Goal: Check status

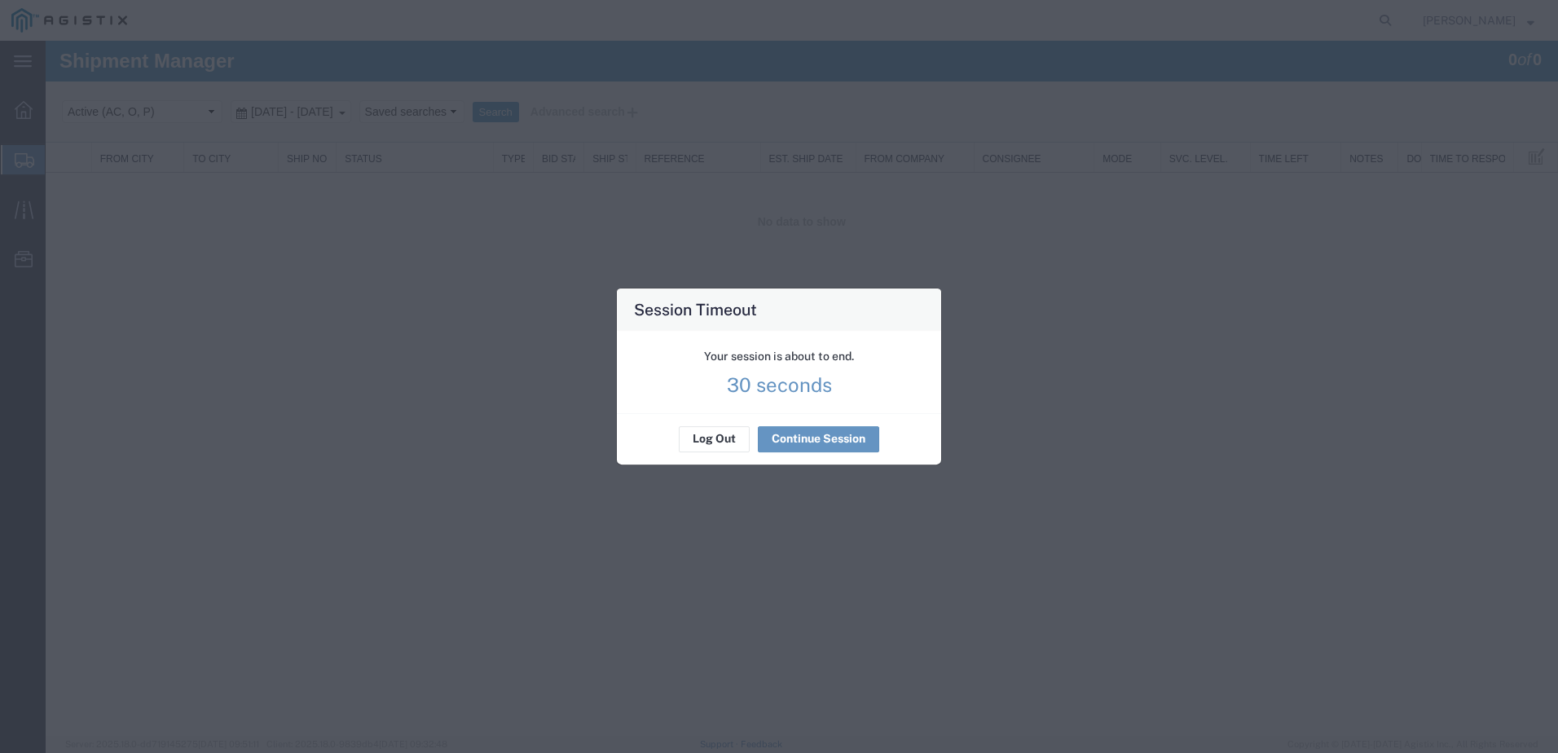
click at [788, 423] on div "Log Out Continue Session" at bounding box center [779, 438] width 324 height 51
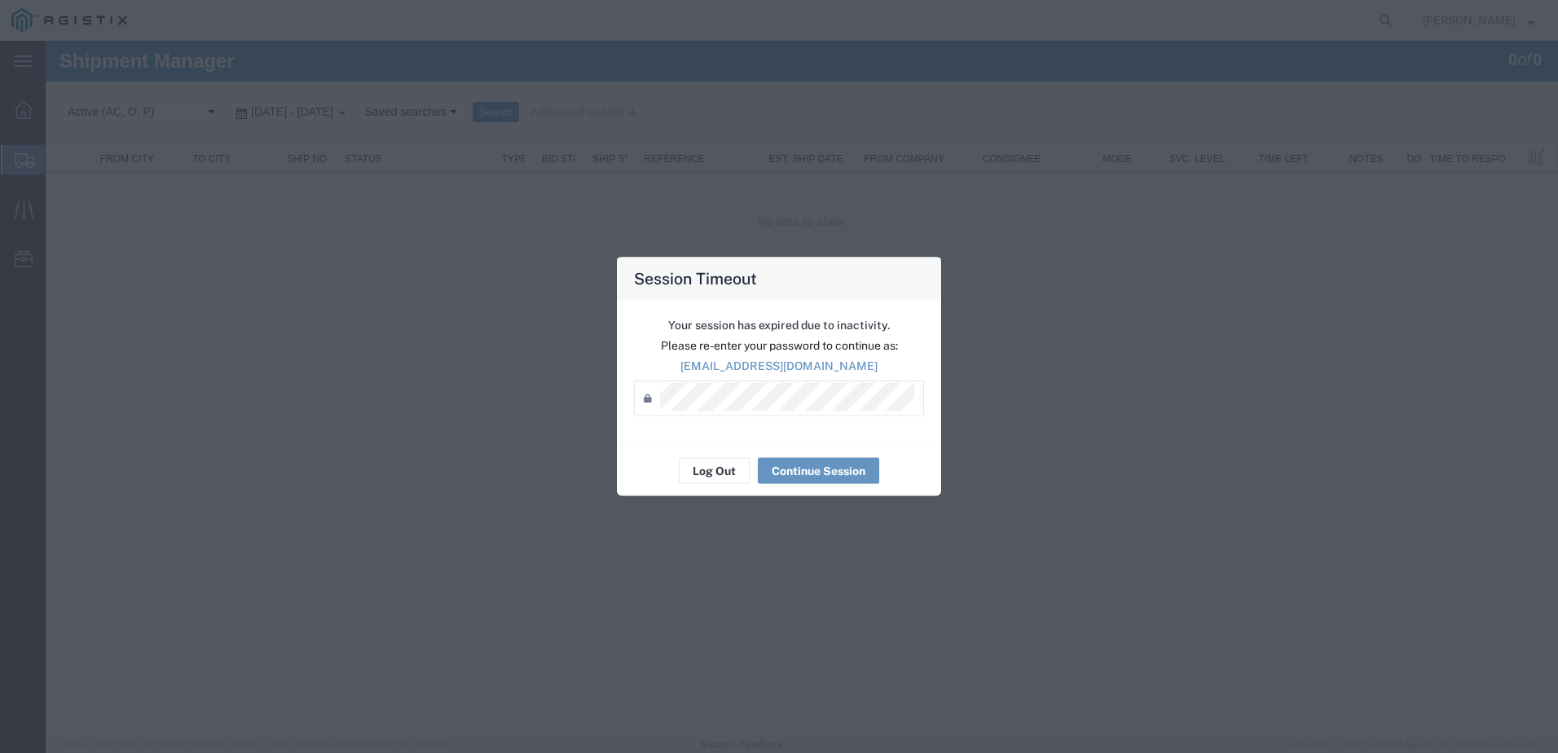
click at [793, 437] on div "Your session has expired due to inactivity. Please re-enter your password to co…" at bounding box center [779, 372] width 324 height 145
click at [792, 486] on div "Log Out Continue Session" at bounding box center [779, 470] width 324 height 51
click at [834, 480] on button "Continue Session" at bounding box center [818, 471] width 121 height 26
click at [834, 479] on button "Continue Session" at bounding box center [818, 471] width 121 height 26
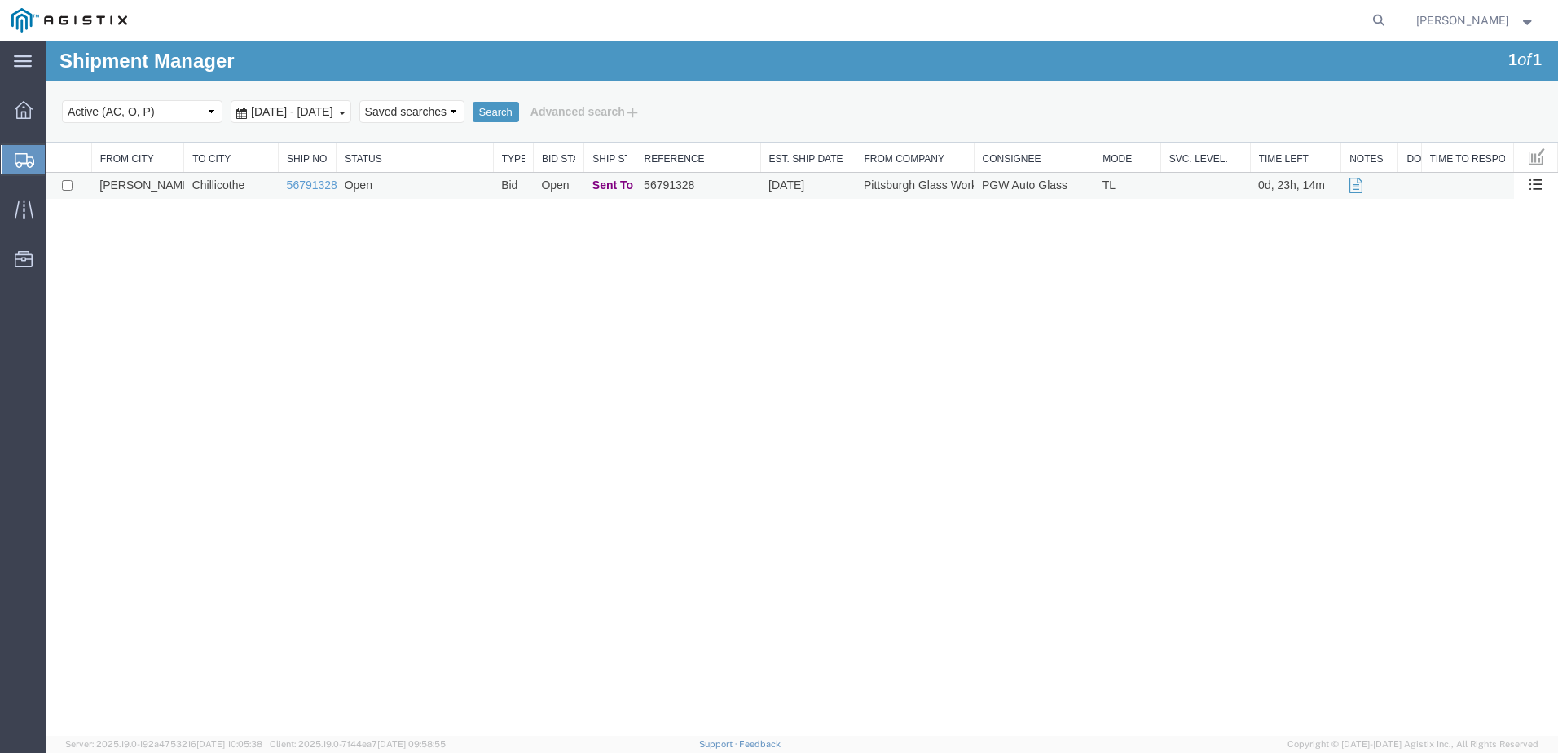
click at [199, 332] on div "Shipment Manager 1 of 1 Search Select status Active (AC, O, P) All Approved Awa…" at bounding box center [802, 388] width 1512 height 695
click at [232, 191] on td "Chillicothe" at bounding box center [231, 186] width 95 height 27
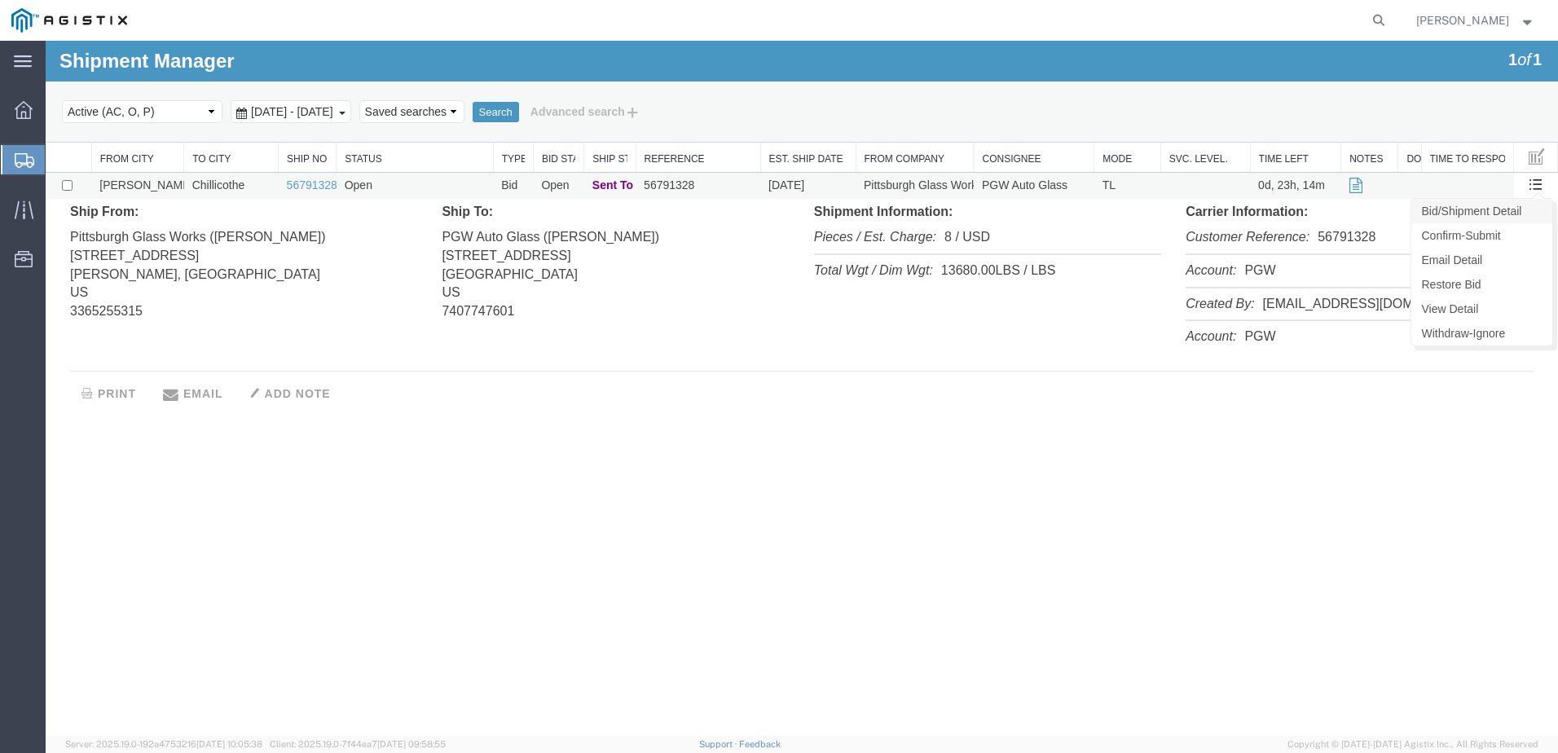
click at [1517, 209] on link "Bid/Shipment Detail" at bounding box center [1481, 211] width 141 height 24
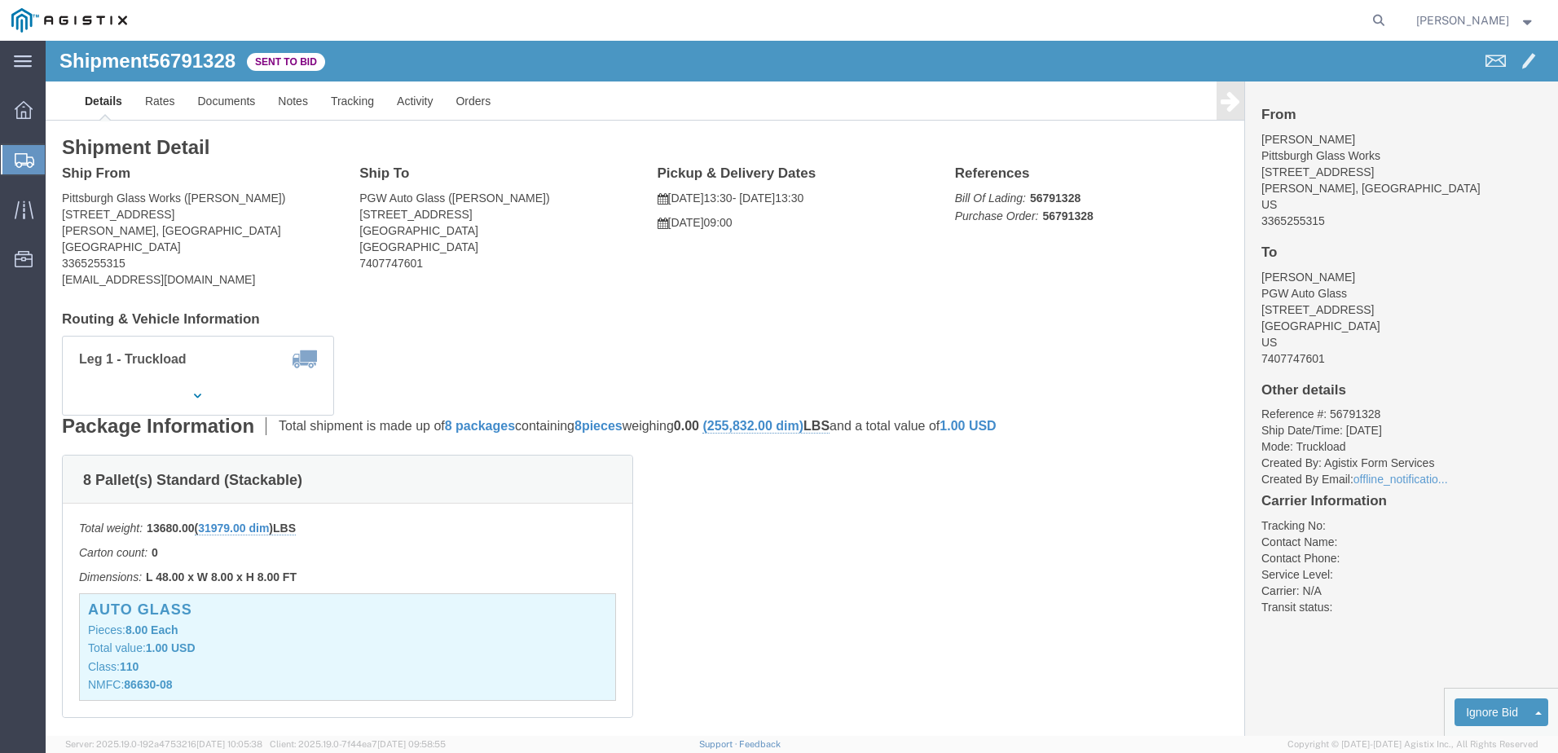
click at [22, 166] on icon at bounding box center [25, 160] width 20 height 15
